Goal: Go to known website: Go to known website

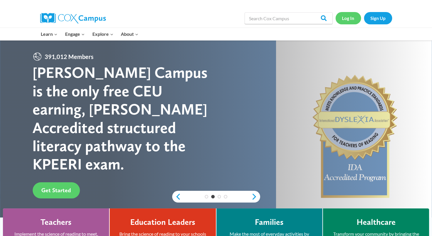
click at [348, 16] on link "Log In" at bounding box center [349, 18] width 26 height 12
